Goal: Information Seeking & Learning: Learn about a topic

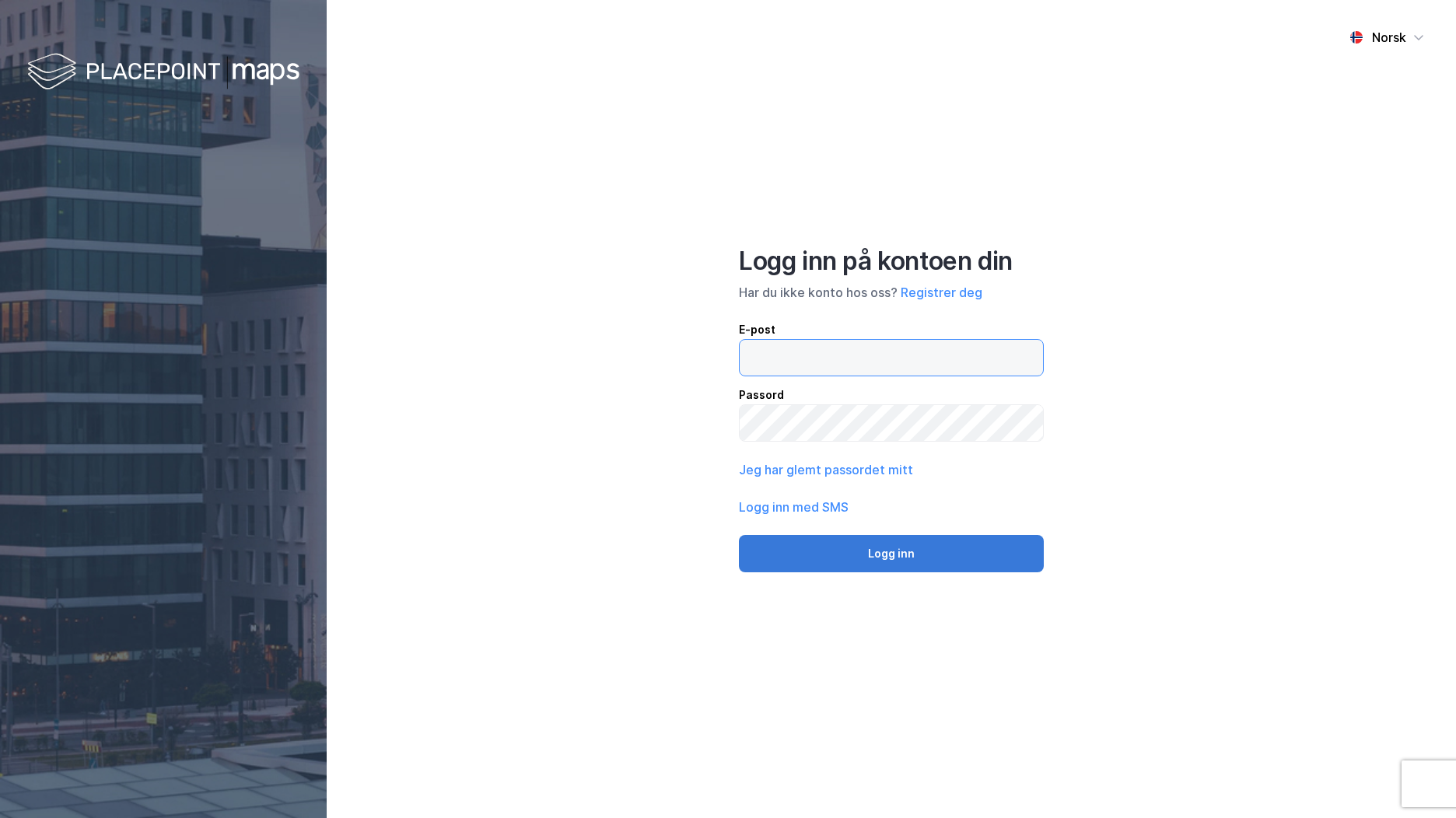
type input "[EMAIL_ADDRESS][DOMAIN_NAME]"
click at [969, 547] on button "Logg inn" at bounding box center [891, 553] width 305 height 37
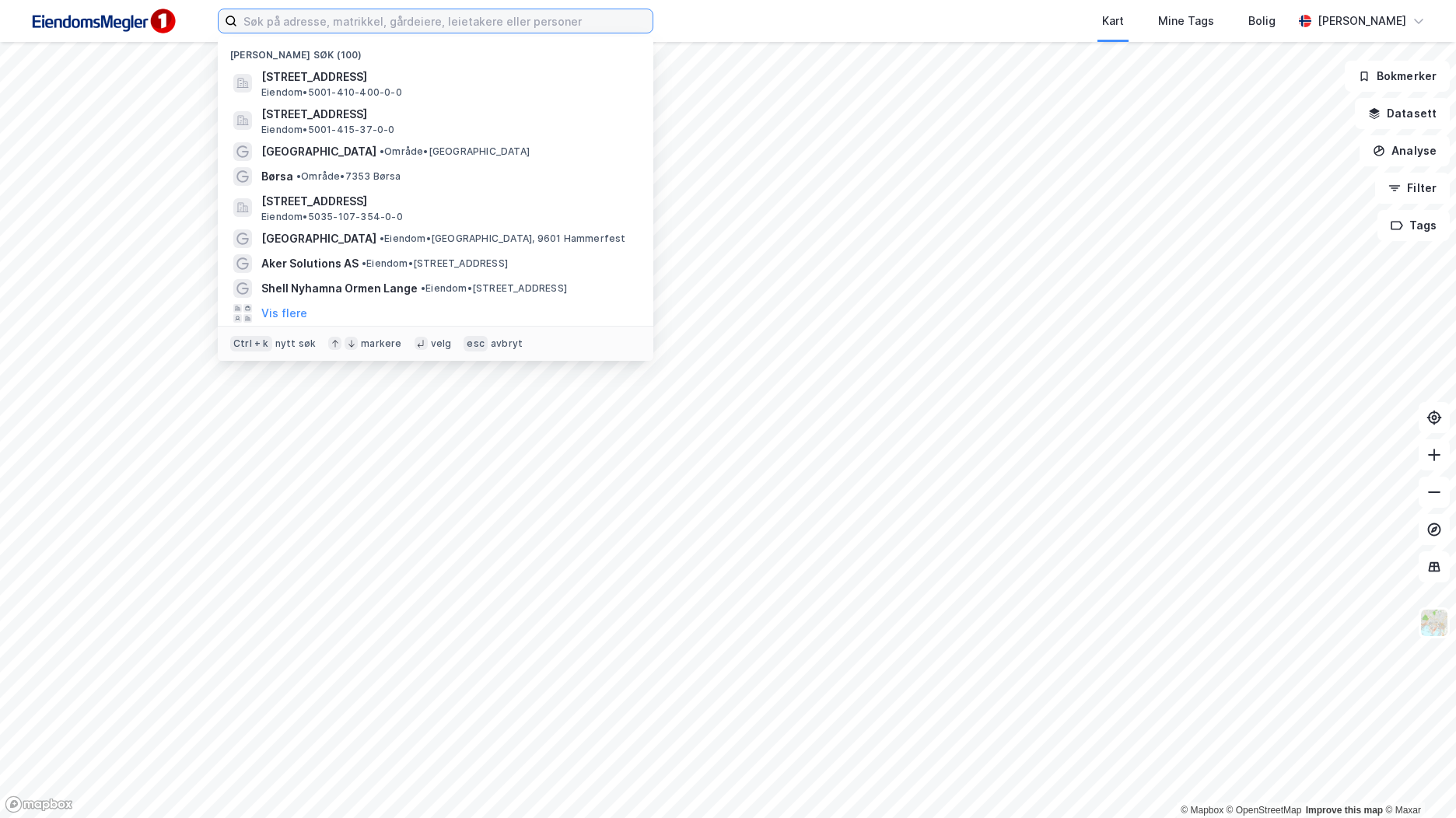
drag, startPoint x: 264, startPoint y: 23, endPoint x: 242, endPoint y: 42, distance: 29.1
click at [264, 23] on input at bounding box center [445, 21] width 416 height 23
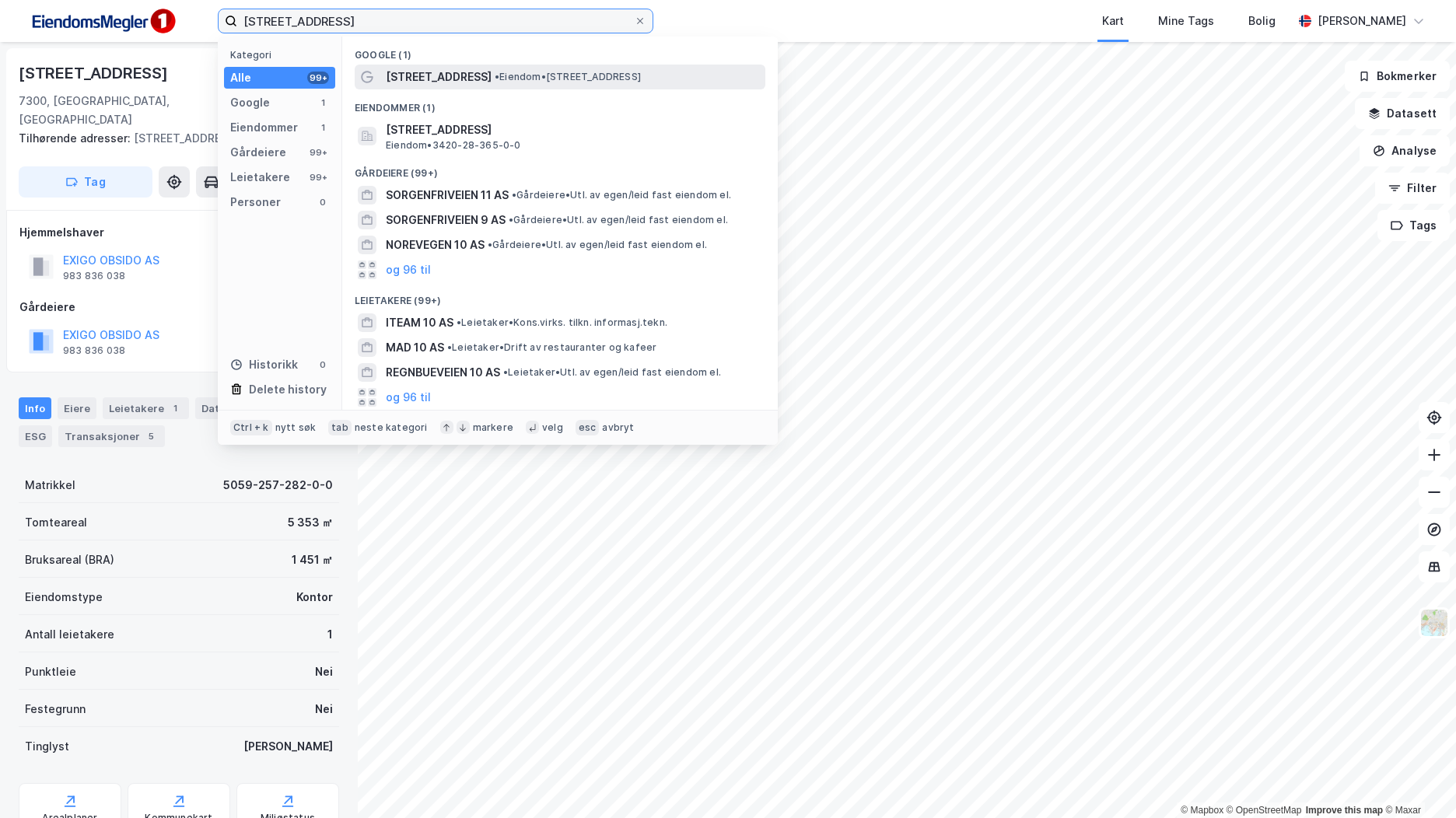
type input "[STREET_ADDRESS]"
click at [494, 81] on span "• Eiendom • [STREET_ADDRESS]" at bounding box center [567, 77] width 146 height 12
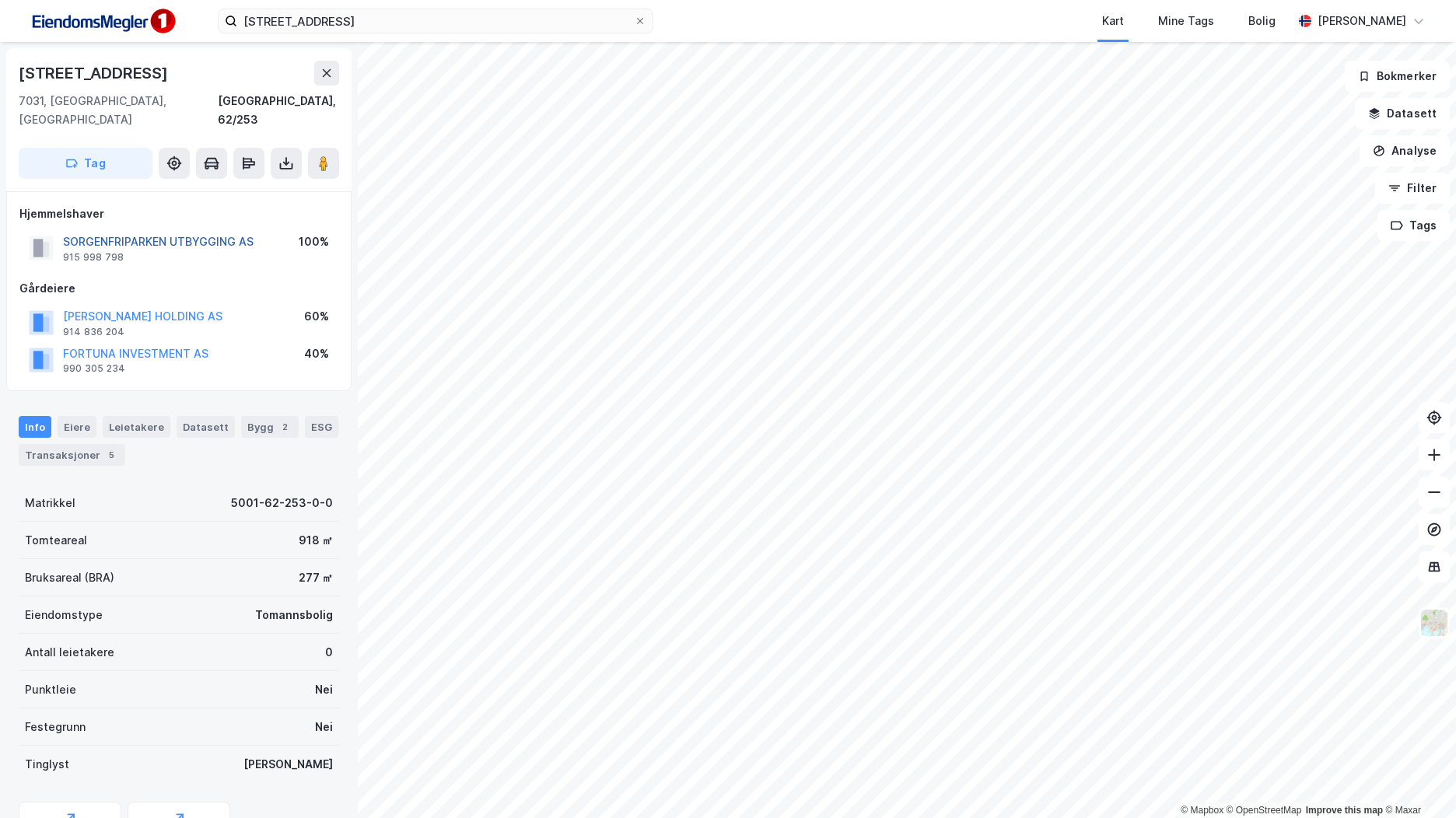
click at [0, 0] on button "SORGENFRIPARKEN UTBYGGING AS" at bounding box center [0, 0] width 0 height 0
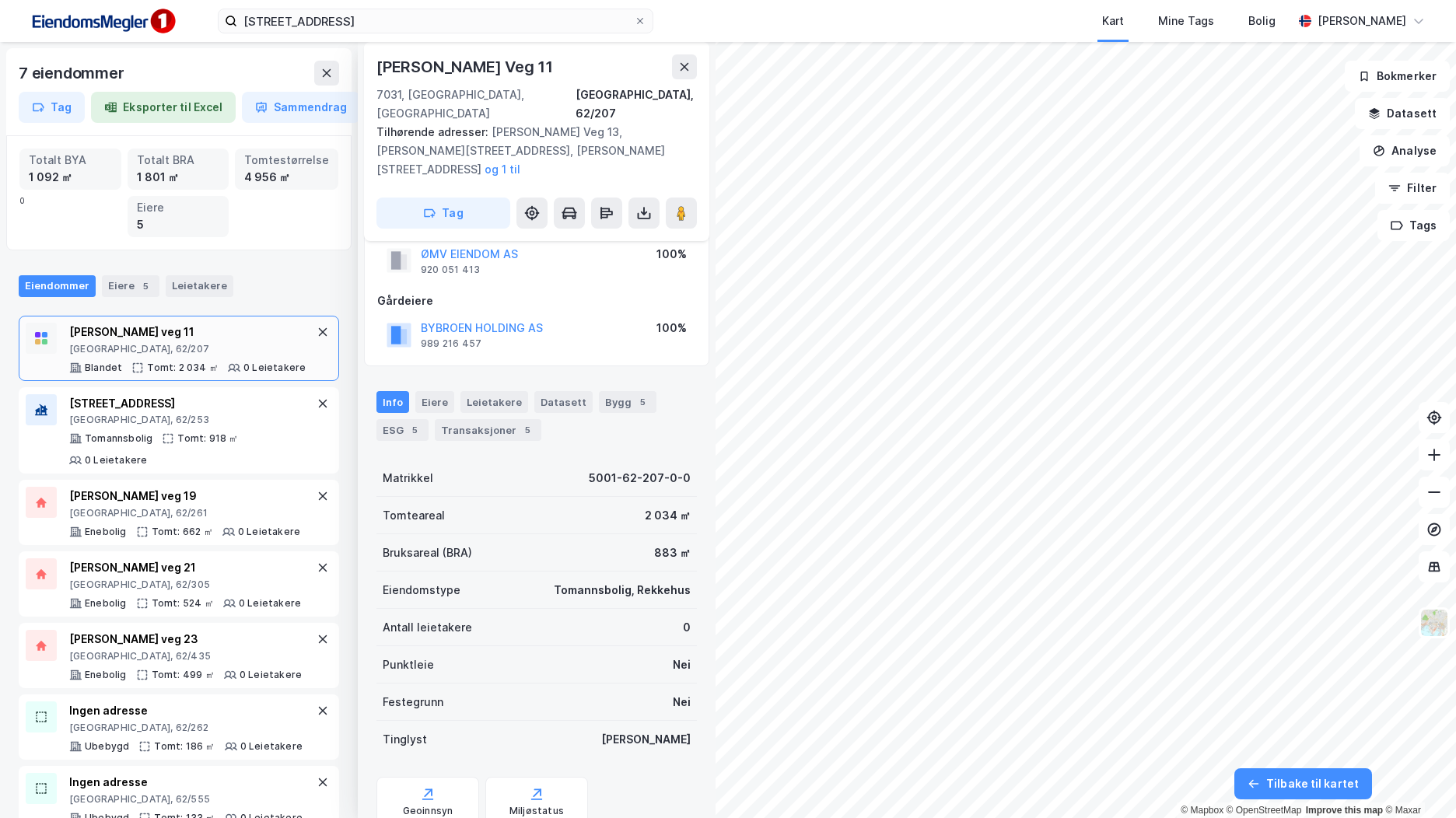
scroll to position [65, 0]
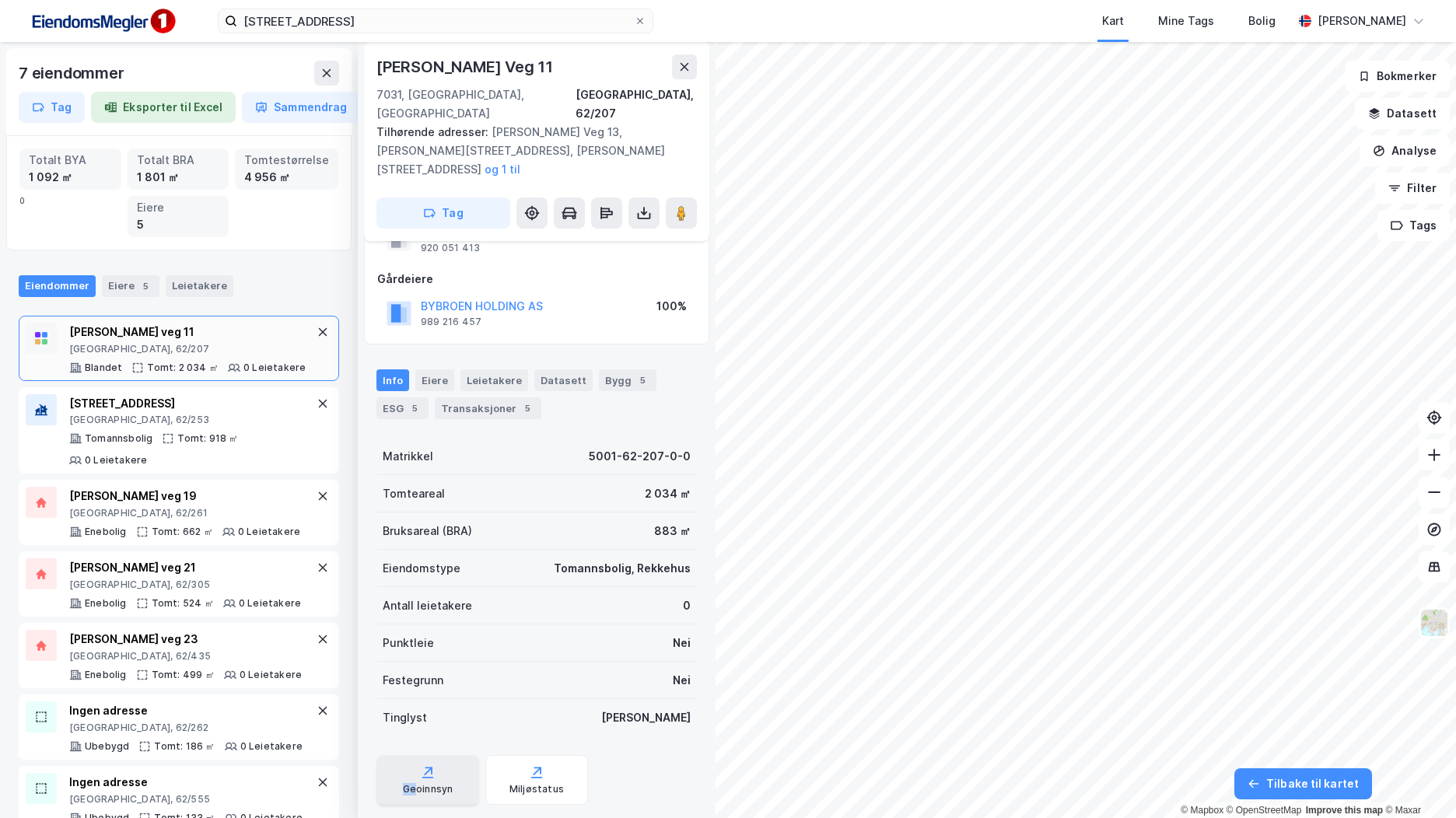
click at [416, 755] on div "Geoinnsyn" at bounding box center [428, 779] width 103 height 49
click at [448, 783] on div "Geoinnsyn" at bounding box center [428, 789] width 50 height 12
click at [1363, 13] on div "[PERSON_NAME]" at bounding box center [1362, 21] width 88 height 19
